Goal: Task Accomplishment & Management: Manage account settings

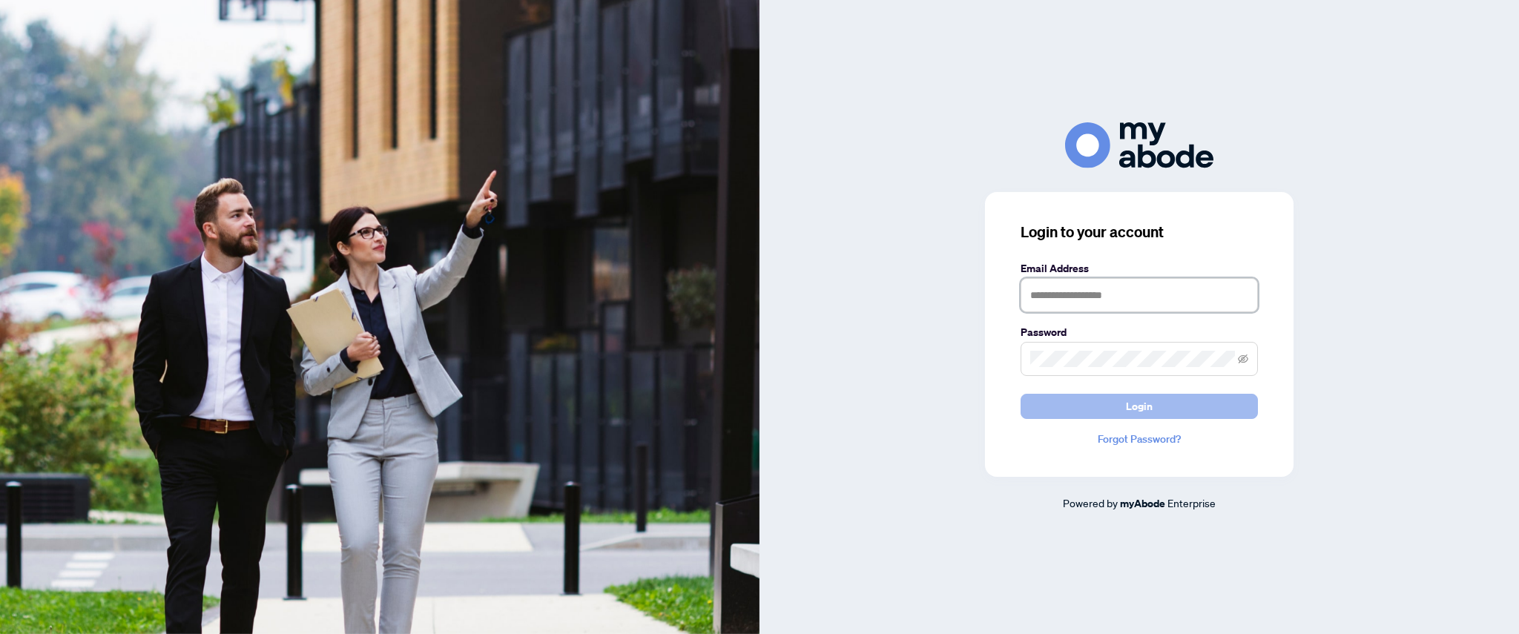
type input "**********"
click at [1105, 401] on button "Login" at bounding box center [1138, 406] width 237 height 25
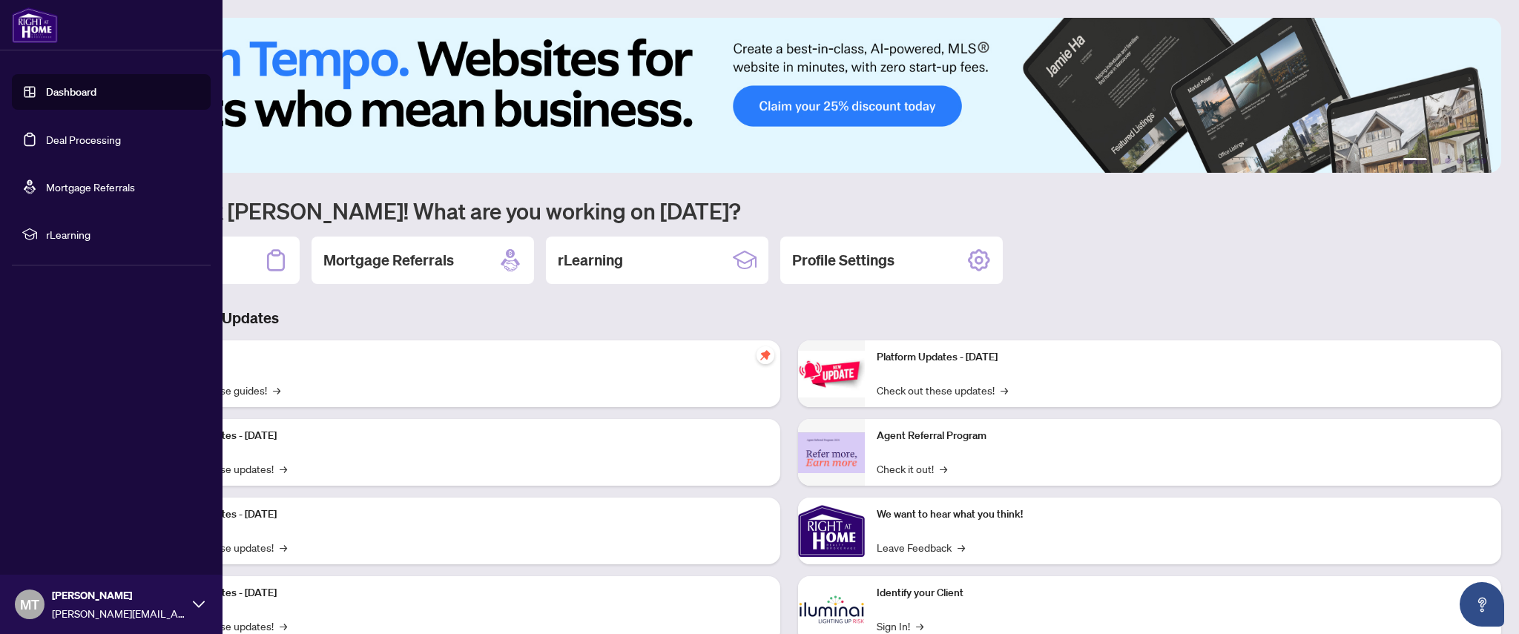
click at [85, 139] on link "Deal Processing" at bounding box center [83, 139] width 75 height 13
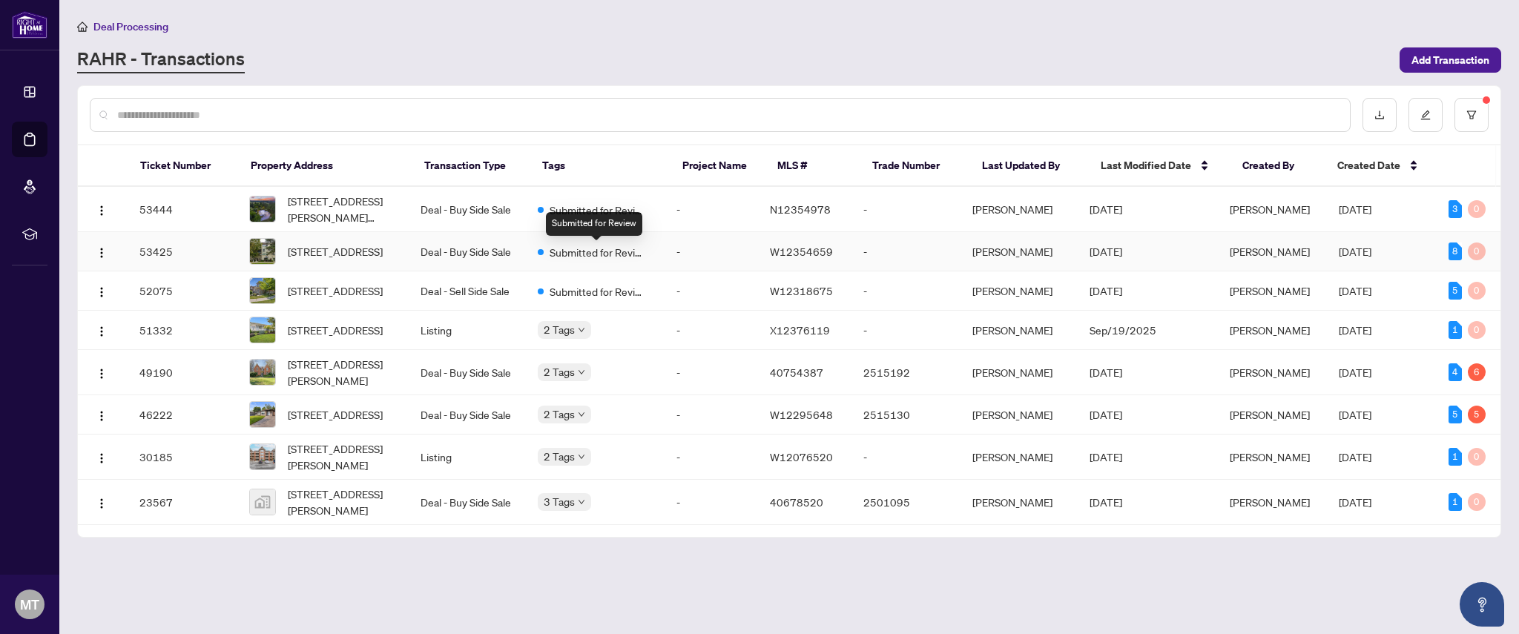
click at [592, 260] on span "Submitted for Review" at bounding box center [597, 252] width 96 height 16
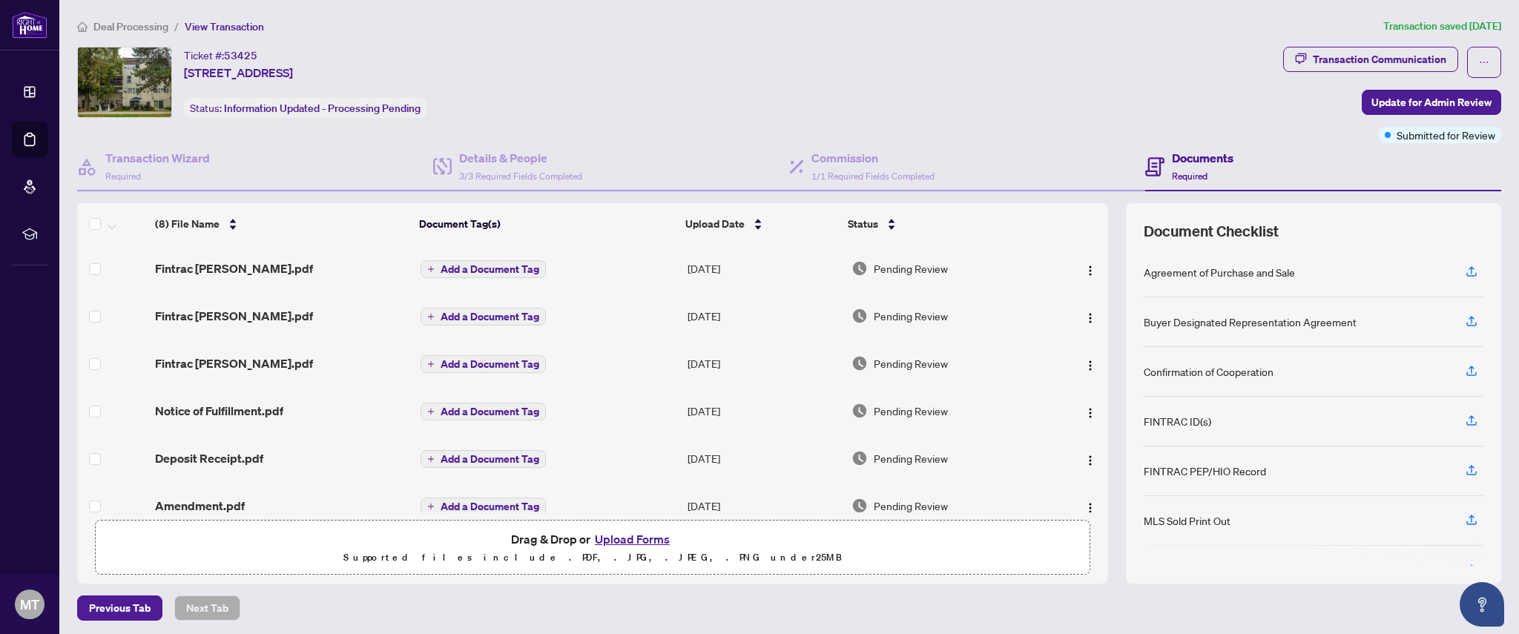
click at [615, 539] on button "Upload Forms" at bounding box center [632, 538] width 84 height 19
click at [1422, 105] on span "Update for Admin Review" at bounding box center [1431, 102] width 120 height 24
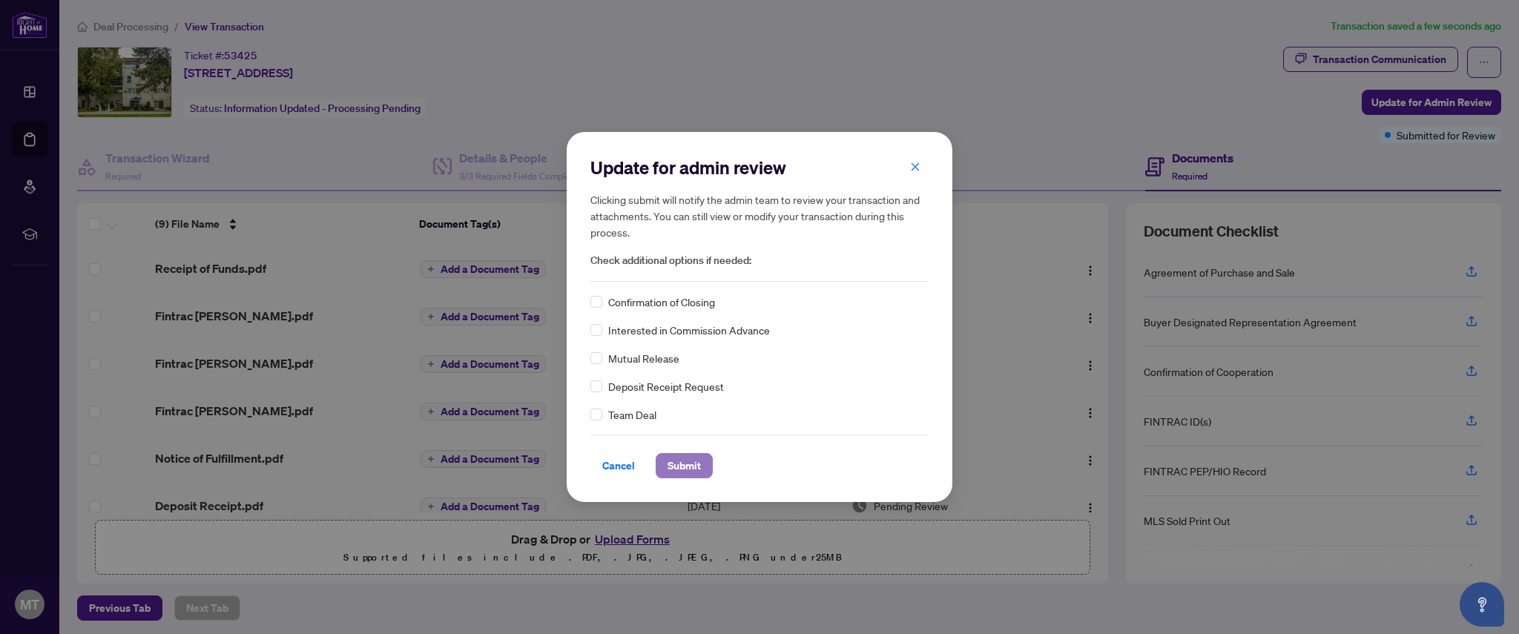
click at [686, 472] on span "Submit" at bounding box center [683, 466] width 33 height 24
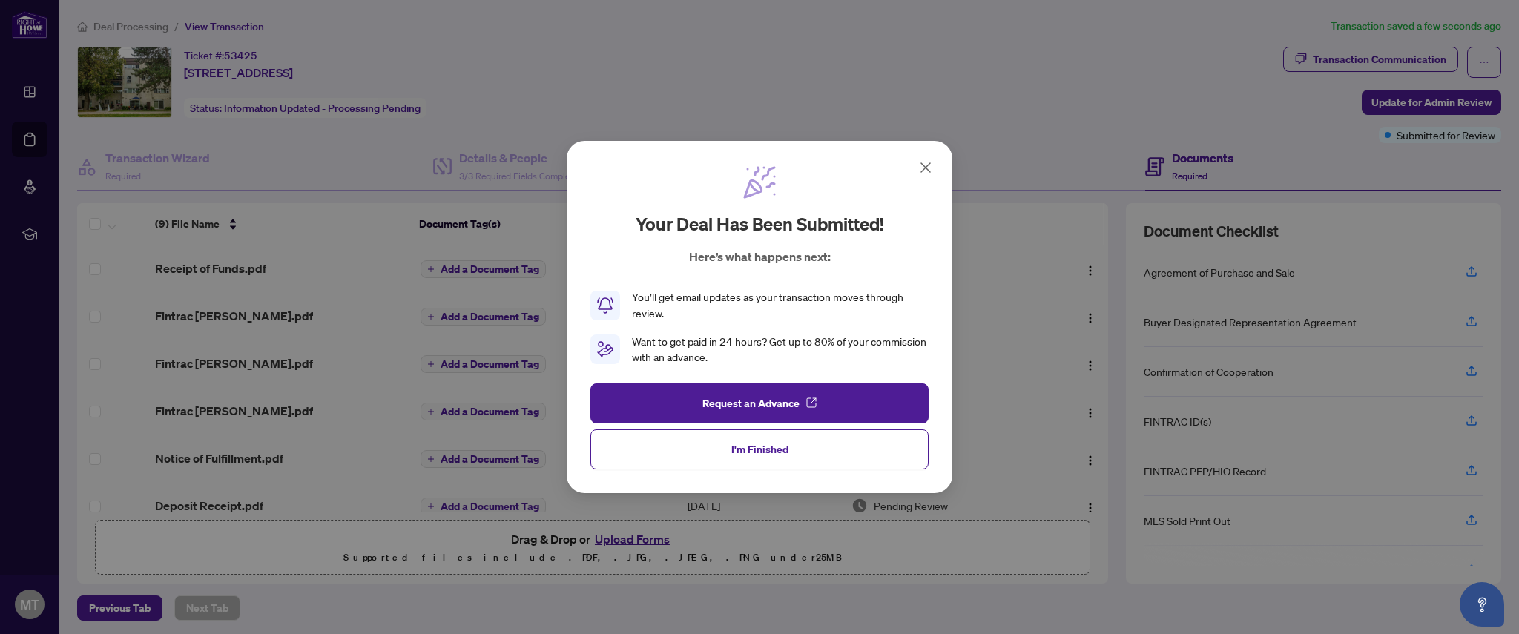
drag, startPoint x: 783, startPoint y: 452, endPoint x: 806, endPoint y: 461, distance: 24.6
click at [783, 452] on span "I'm Finished" at bounding box center [759, 450] width 57 height 24
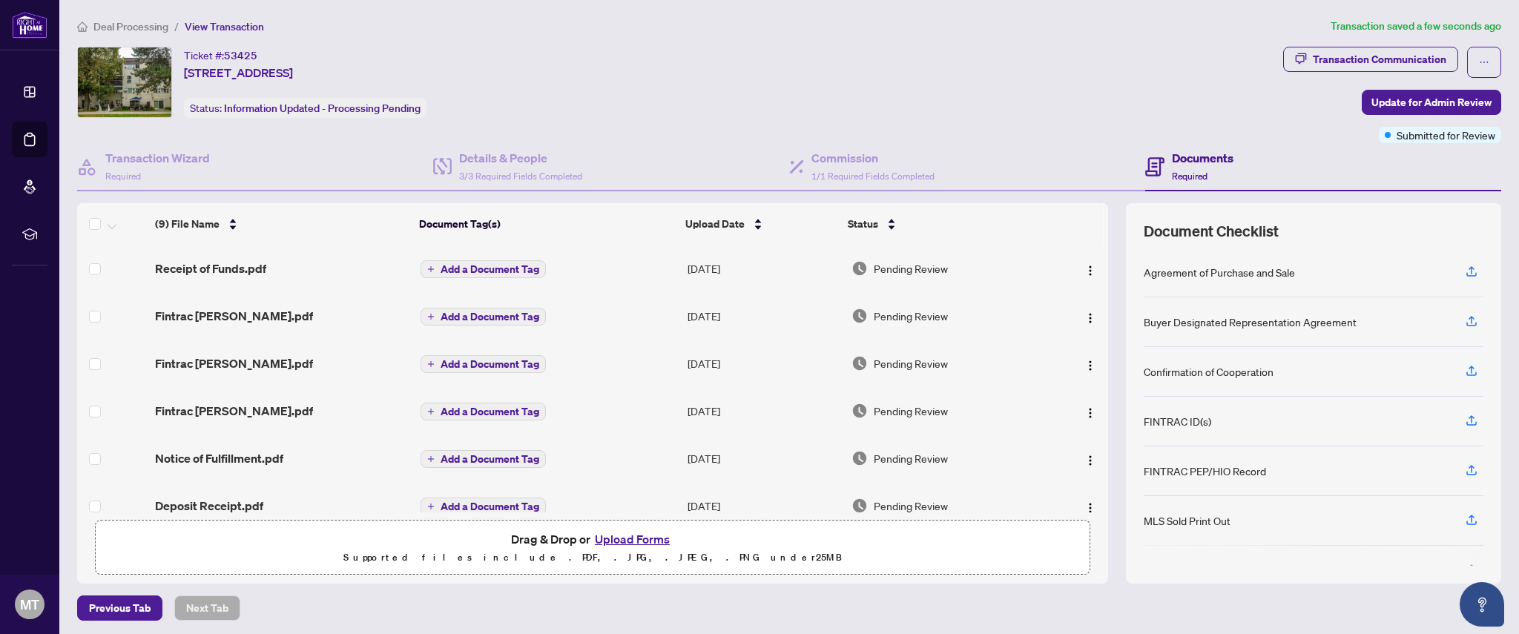
click at [810, 110] on div "Ticket #: 53425 9-3050 Constitution Blvd, Mississauga, Ontario L4Y 3X1, Canada …" at bounding box center [677, 82] width 1200 height 71
